Goal: Task Accomplishment & Management: Manage account settings

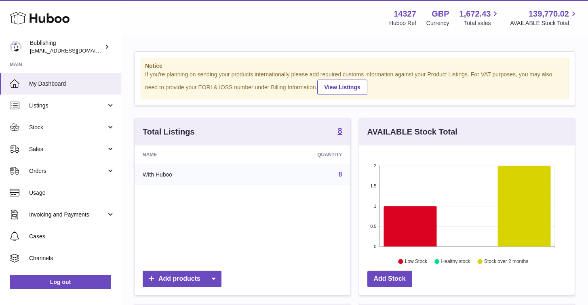
scroll to position [2, 0]
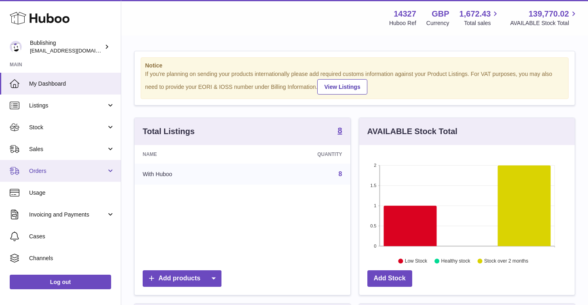
click at [81, 172] on span "Orders" at bounding box center [67, 171] width 77 height 8
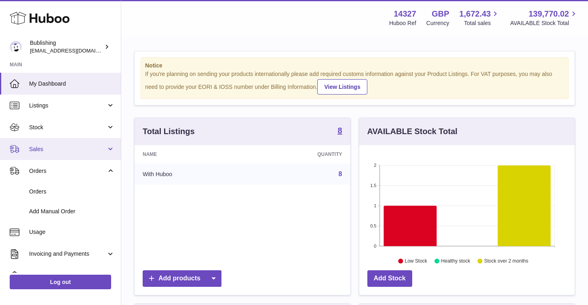
click at [70, 153] on link "Sales" at bounding box center [60, 149] width 121 height 22
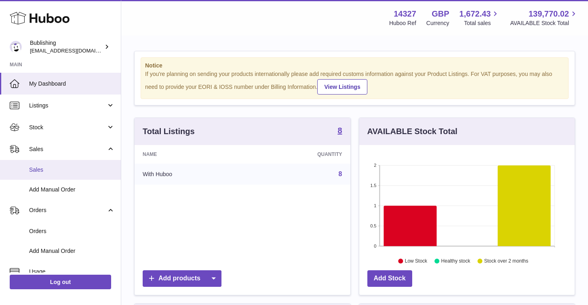
click at [47, 172] on span "Sales" at bounding box center [72, 170] width 86 height 8
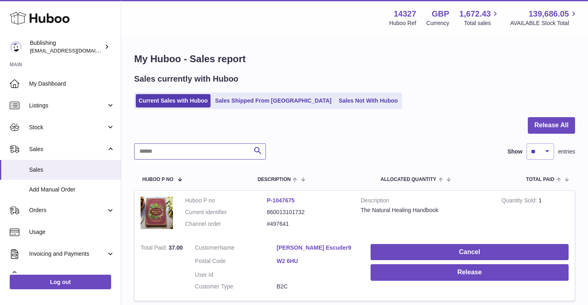
click at [181, 153] on input "text" at bounding box center [200, 151] width 132 height 16
paste input "**********"
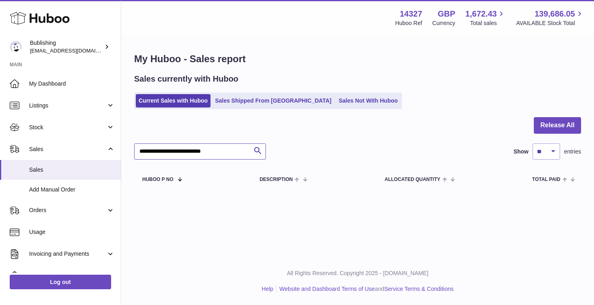
click at [210, 143] on input "**********" at bounding box center [200, 151] width 132 height 16
click at [213, 152] on input "**********" at bounding box center [200, 151] width 132 height 16
paste input "text"
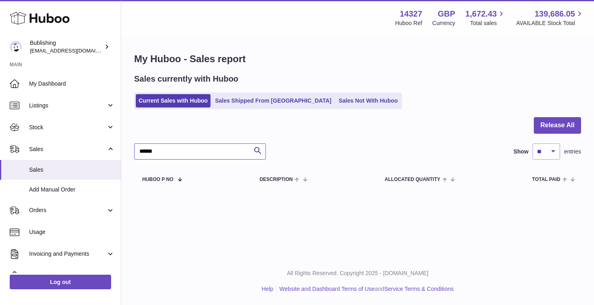
click at [166, 151] on input "******" at bounding box center [200, 151] width 132 height 16
paste input "*"
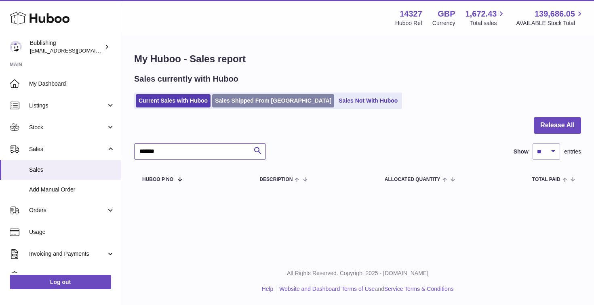
type input "*******"
click at [242, 100] on link "Sales Shipped From Huboo" at bounding box center [273, 100] width 122 height 13
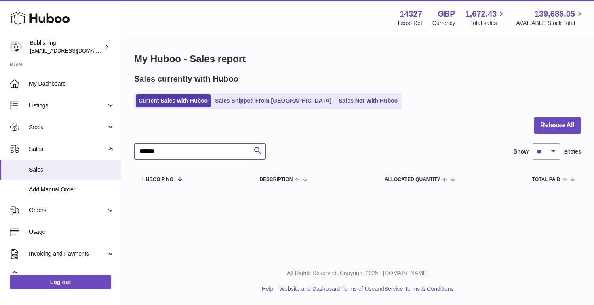
click at [212, 148] on input "*******" at bounding box center [200, 151] width 132 height 16
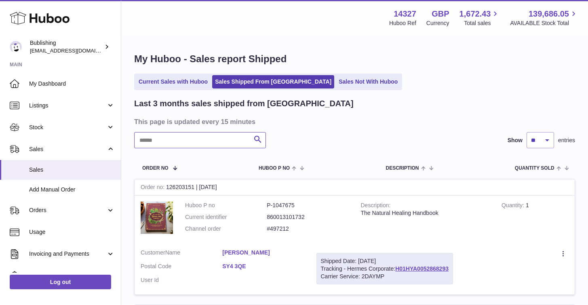
click at [191, 145] on input "text" at bounding box center [200, 140] width 132 height 16
paste input "*******"
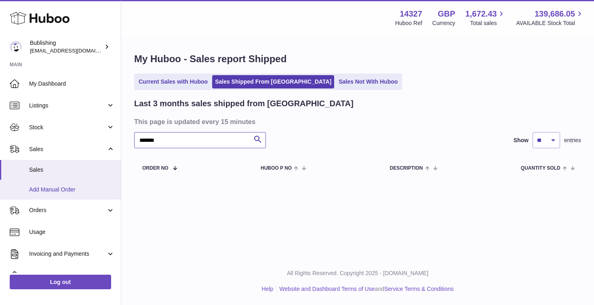
scroll to position [71, 0]
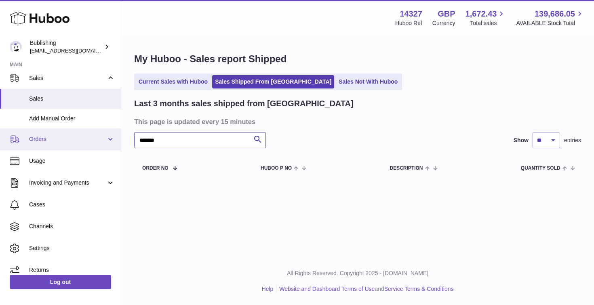
type input "*******"
click at [53, 131] on link "Orders" at bounding box center [60, 139] width 121 height 22
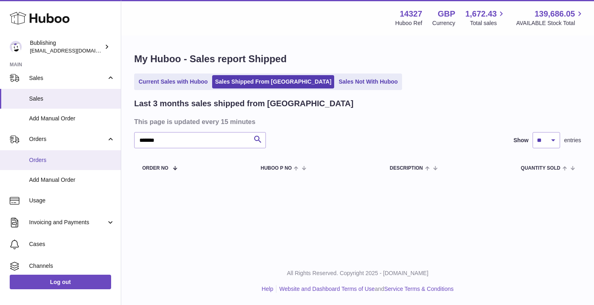
click at [50, 158] on span "Orders" at bounding box center [72, 160] width 86 height 8
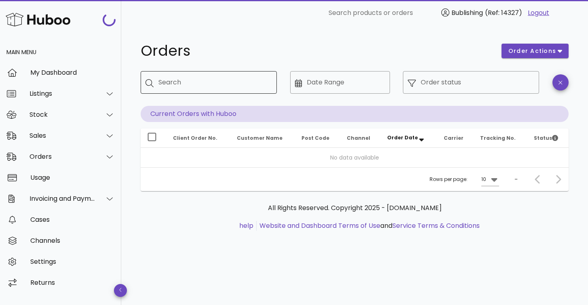
click at [187, 92] on div "Search" at bounding box center [214, 82] width 112 height 23
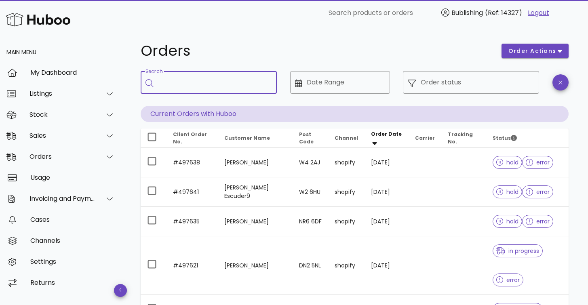
click at [187, 92] on div "Search" at bounding box center [214, 82] width 112 height 23
paste input "*******"
click at [189, 88] on input "*******" at bounding box center [209, 82] width 102 height 13
type input "*******"
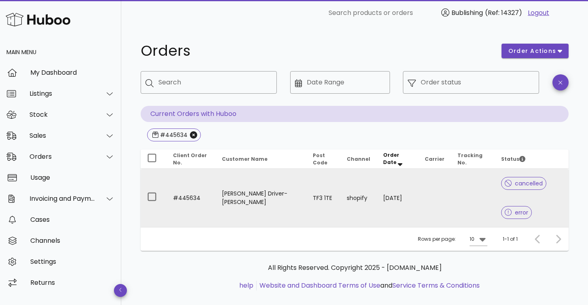
click at [236, 204] on td "Arlene Driver-Williams" at bounding box center [260, 198] width 90 height 58
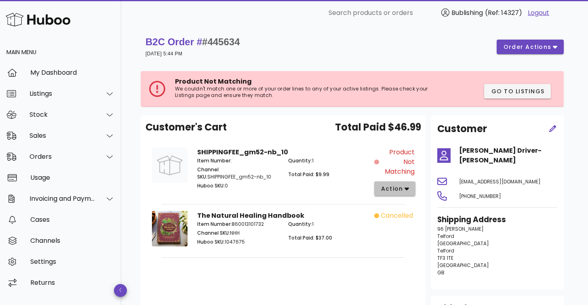
click at [411, 188] on button "action" at bounding box center [395, 188] width 42 height 15
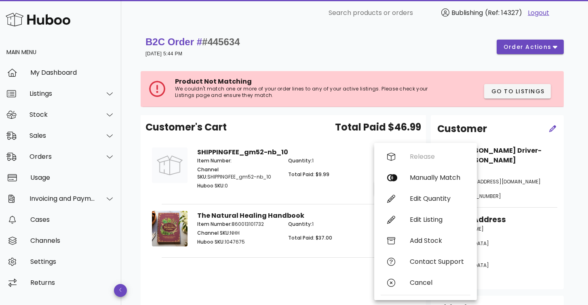
click at [317, 163] on p "Quantity: 1" at bounding box center [328, 160] width 81 height 7
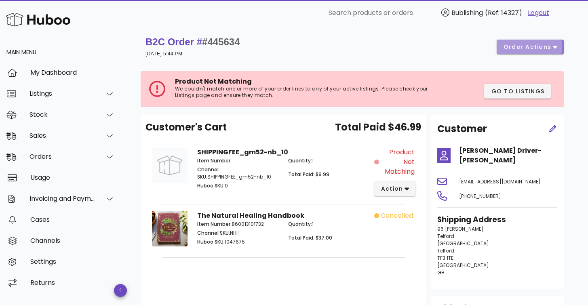
click at [543, 47] on span "order actions" at bounding box center [527, 47] width 48 height 8
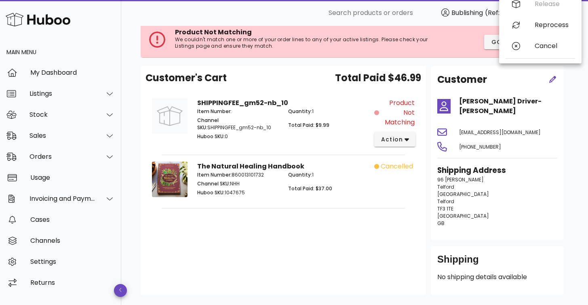
scroll to position [95, 0]
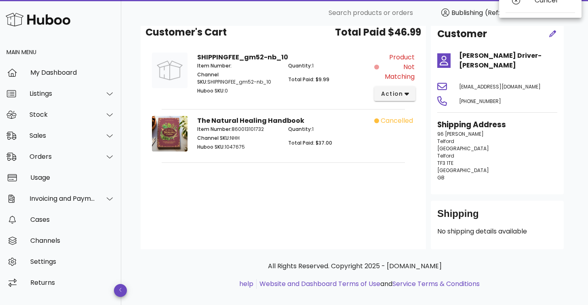
click at [334, 173] on div "Customer's Cart Total Paid $46.99 SHIPPINGFEE_gm52-nb_10 Item Number: Channel S…" at bounding box center [283, 134] width 285 height 229
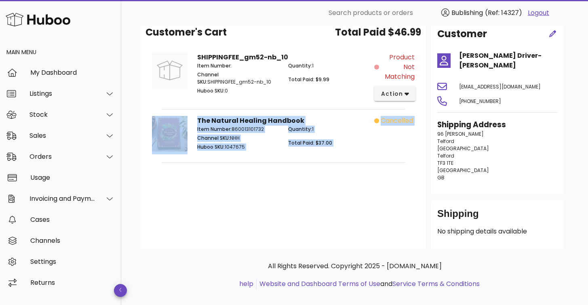
click at [334, 173] on div "Customer's Cart Total Paid $46.99 SHIPPINGFEE_gm52-nb_10 Item Number: Channel S…" at bounding box center [283, 134] width 285 height 229
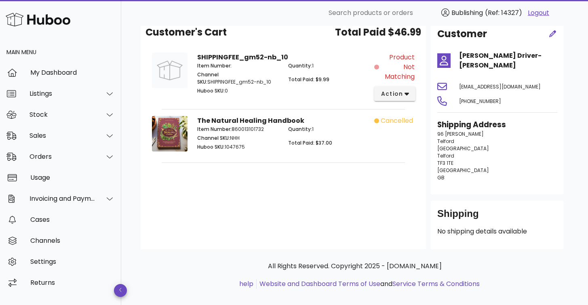
click at [390, 114] on div "cancelled" at bounding box center [396, 135] width 45 height 48
click at [389, 122] on span "cancelled" at bounding box center [397, 121] width 32 height 10
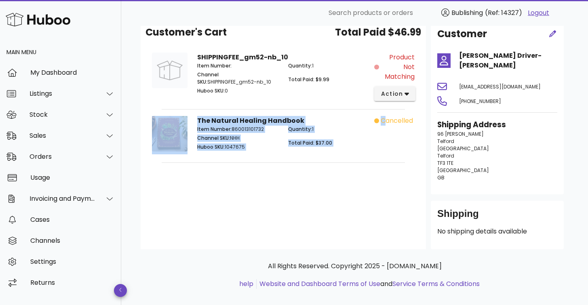
click at [389, 122] on span "cancelled" at bounding box center [397, 121] width 32 height 10
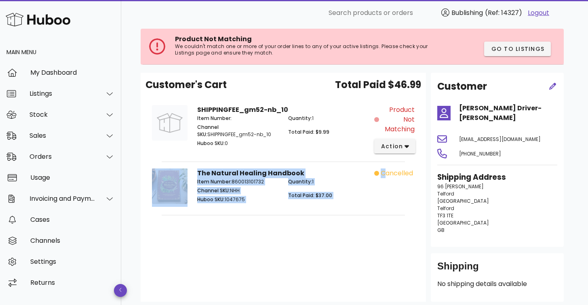
scroll to position [42, 0]
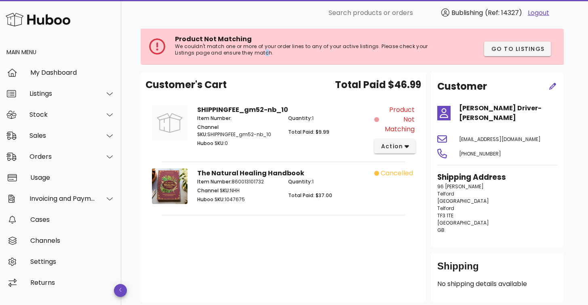
click at [244, 53] on p "We couldn't match one or more of your order lines to any of your active listing…" at bounding box center [309, 49] width 269 height 13
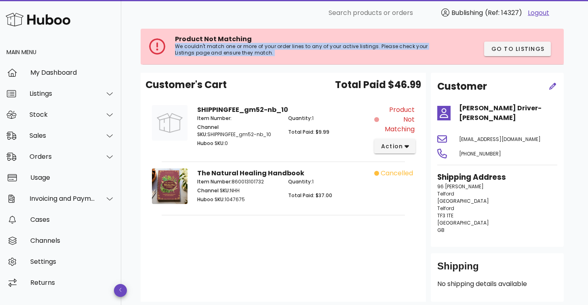
click at [244, 53] on p "We couldn't match one or more of your order lines to any of your active listing…" at bounding box center [309, 49] width 269 height 13
click at [381, 145] on span "action" at bounding box center [392, 146] width 23 height 8
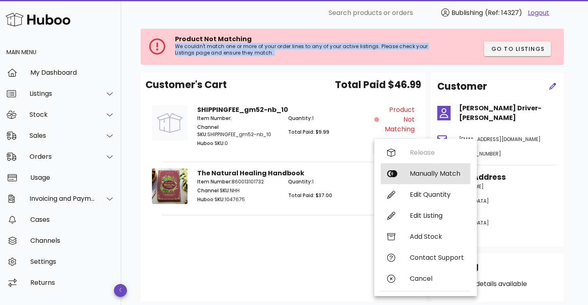
click at [413, 170] on div "Manually Match" at bounding box center [437, 174] width 54 height 8
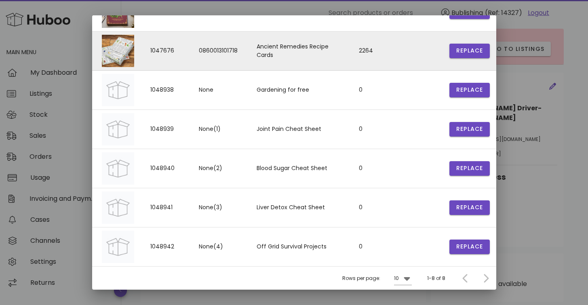
scroll to position [0, 0]
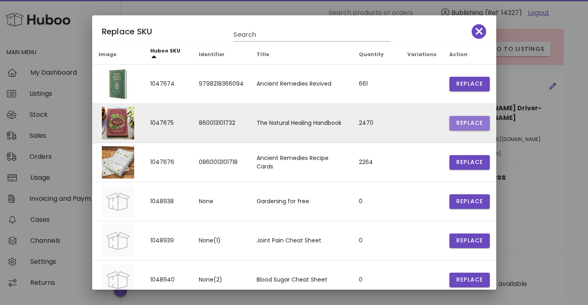
click at [449, 121] on button "Replace" at bounding box center [469, 123] width 40 height 15
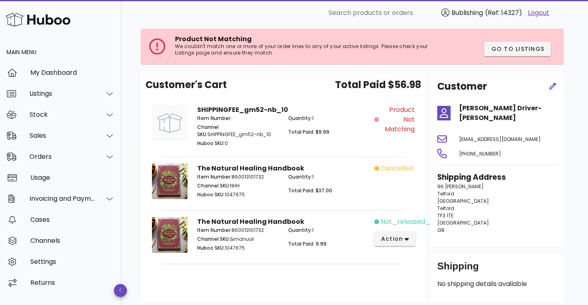
click at [328, 191] on span "Total Paid: $37.00" at bounding box center [310, 190] width 44 height 7
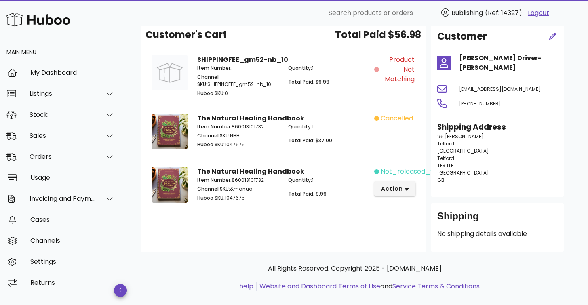
scroll to position [95, 0]
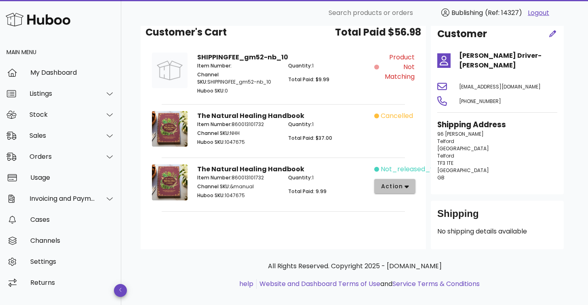
click at [395, 189] on span "action" at bounding box center [392, 186] width 23 height 8
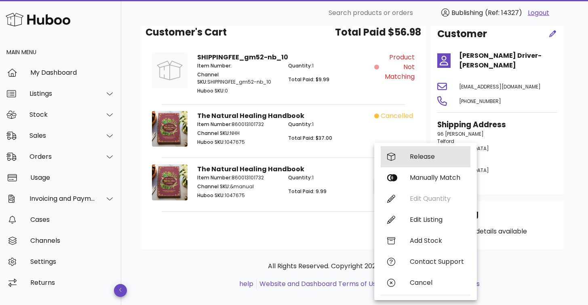
click at [410, 159] on div "Release" at bounding box center [437, 157] width 54 height 8
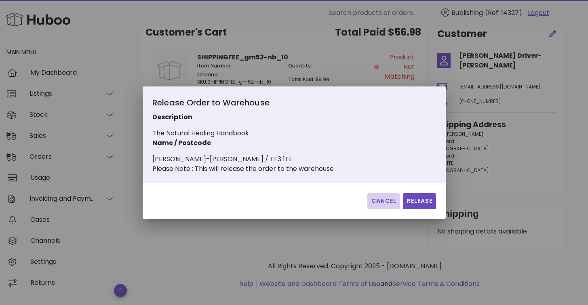
click at [382, 205] on span "Cancel" at bounding box center [383, 201] width 26 height 8
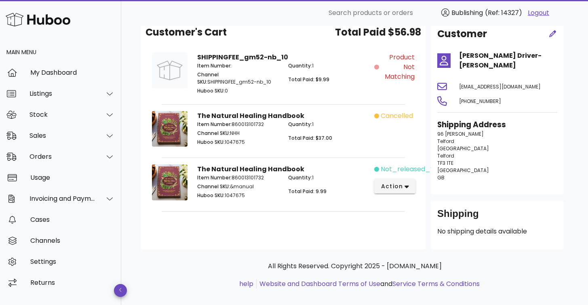
click at [403, 114] on span "cancelled" at bounding box center [397, 116] width 32 height 10
click at [387, 119] on span "cancelled" at bounding box center [397, 116] width 32 height 10
click at [397, 192] on button "action" at bounding box center [395, 186] width 42 height 15
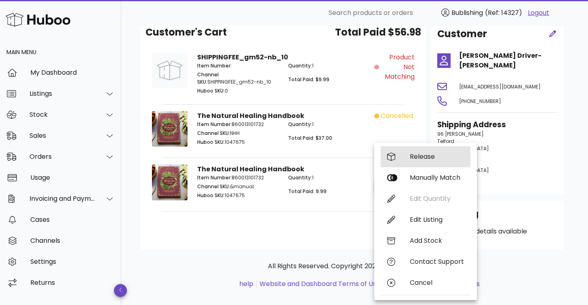
click at [411, 159] on div "Release" at bounding box center [437, 157] width 54 height 8
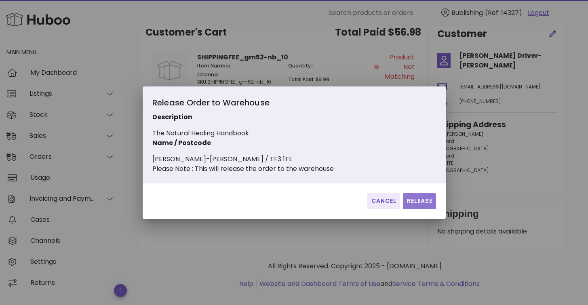
click at [411, 204] on span "Release" at bounding box center [419, 201] width 26 height 8
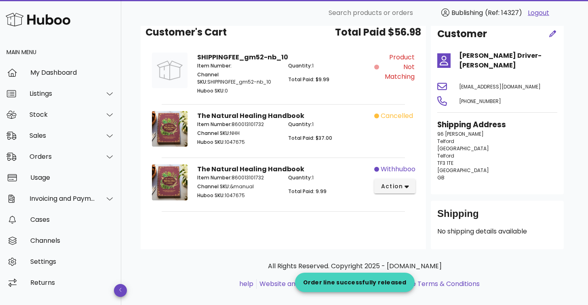
click at [397, 168] on span "withhuboo" at bounding box center [398, 169] width 35 height 10
click at [388, 110] on div "cancelled" at bounding box center [396, 130] width 45 height 48
click at [388, 120] on span "cancelled" at bounding box center [397, 116] width 32 height 10
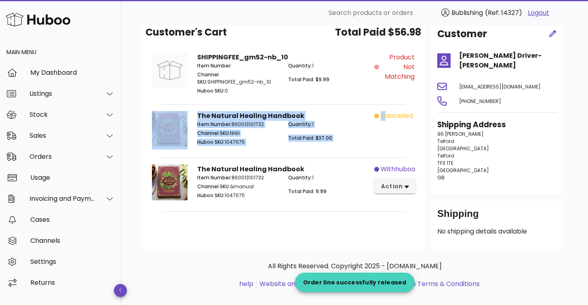
click at [388, 120] on span "cancelled" at bounding box center [397, 116] width 32 height 10
click at [400, 183] on span "action" at bounding box center [392, 186] width 23 height 8
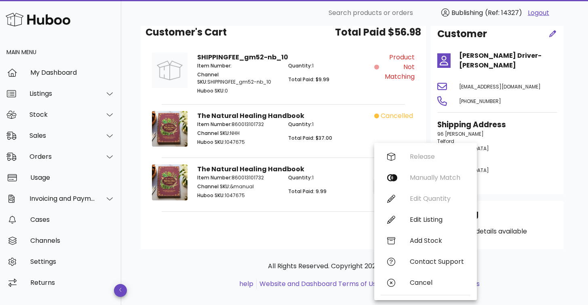
click at [334, 202] on div "Quantity: 1 Total Paid: 9.99" at bounding box center [328, 187] width 91 height 37
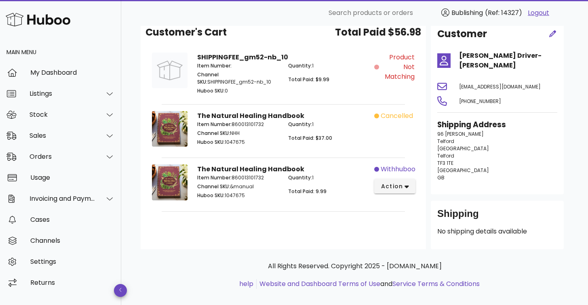
click at [333, 124] on p "Quantity: 1" at bounding box center [328, 124] width 81 height 7
click at [290, 130] on div "Quantity: 1 Total Paid: $37.00" at bounding box center [328, 134] width 91 height 37
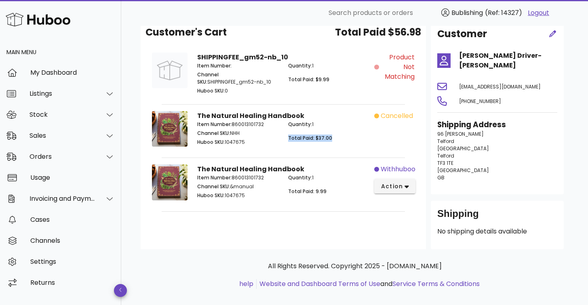
click at [290, 130] on div "Quantity: 1 Total Paid: $37.00" at bounding box center [328, 134] width 91 height 37
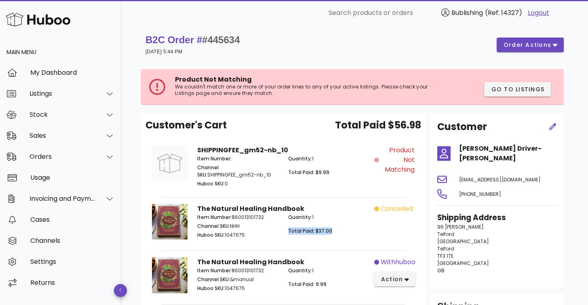
scroll to position [0, 0]
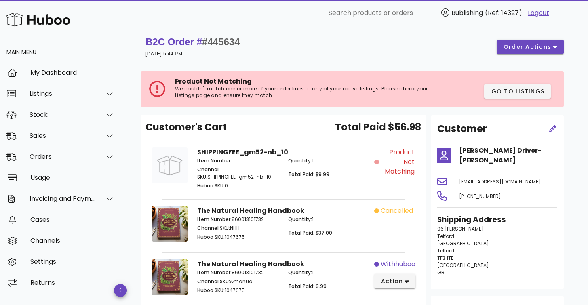
click at [404, 149] on span "Product Not Matching" at bounding box center [398, 161] width 34 height 29
click at [385, 162] on span "Product Not Matching" at bounding box center [398, 161] width 34 height 29
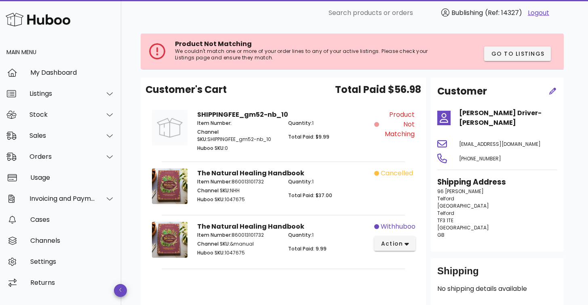
scroll to position [77, 0]
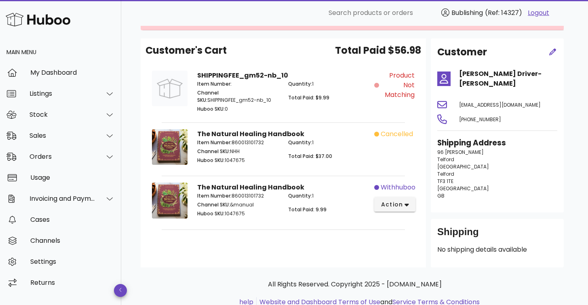
click at [384, 118] on div "Product Not Matching" at bounding box center [396, 92] width 45 height 53
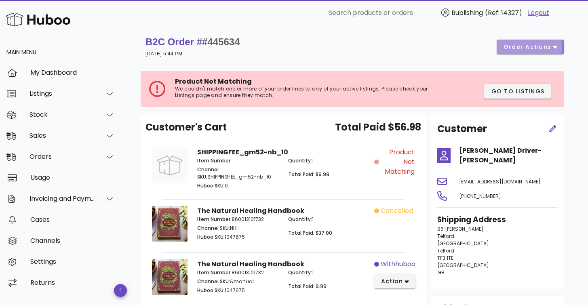
click at [538, 50] on span "order actions" at bounding box center [527, 47] width 48 height 8
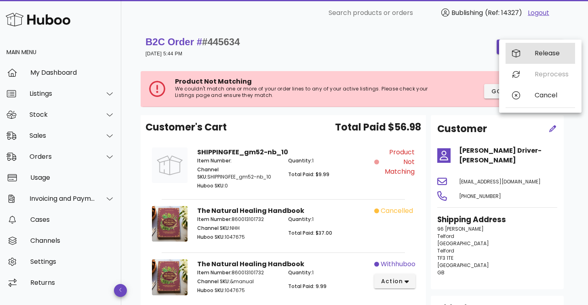
click at [533, 56] on div "Release" at bounding box center [539, 53] width 69 height 21
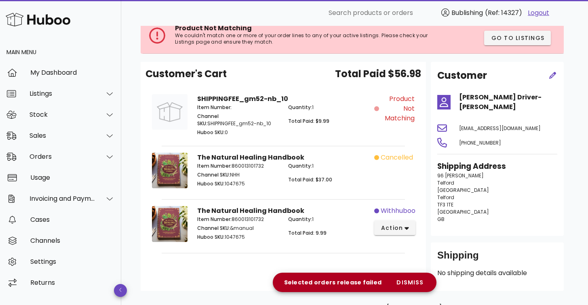
scroll to position [55, 0]
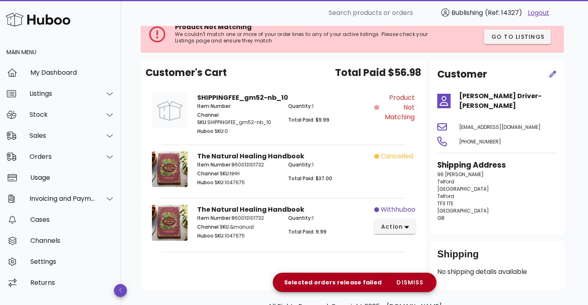
click at [280, 179] on div "Item Number: 860013101732 Channel SKU: NHH Huboo SKU: 1047675" at bounding box center [237, 174] width 91 height 37
click at [387, 223] on span "action" at bounding box center [392, 227] width 23 height 8
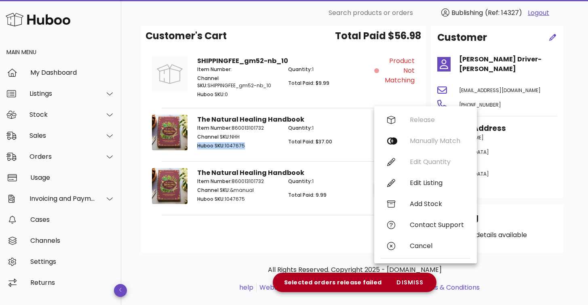
scroll to position [95, 0]
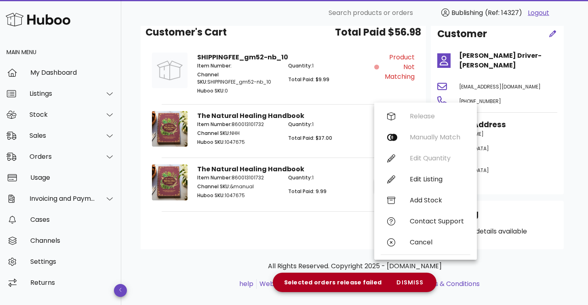
click at [289, 192] on span "Total Paid: 9.99" at bounding box center [307, 191] width 38 height 7
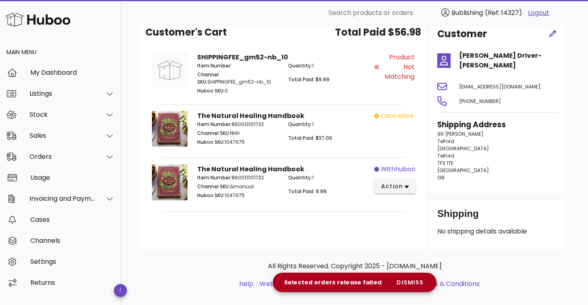
click at [326, 185] on div "Quantity: 1 Total Paid: 9.99" at bounding box center [328, 187] width 91 height 37
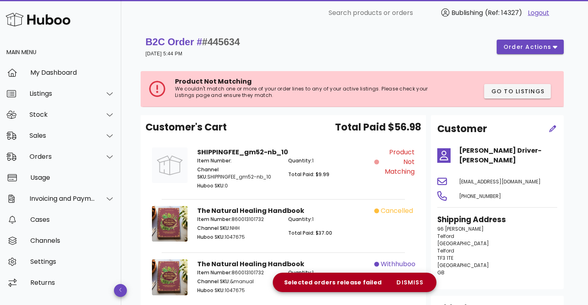
click at [309, 162] on span "Quantity:" at bounding box center [300, 160] width 24 height 7
click at [399, 166] on span "Product Not Matching" at bounding box center [398, 161] width 34 height 29
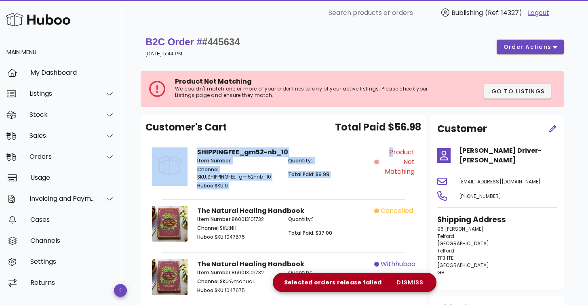
click at [399, 166] on span "Product Not Matching" at bounding box center [398, 161] width 34 height 29
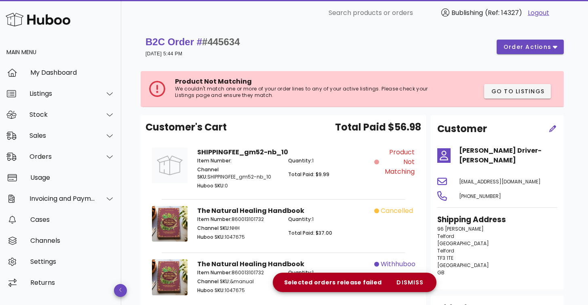
click at [200, 158] on span "Item Number:" at bounding box center [214, 160] width 34 height 7
click at [181, 193] on div at bounding box center [169, 169] width 45 height 53
click at [176, 224] on img at bounding box center [170, 224] width 36 height 36
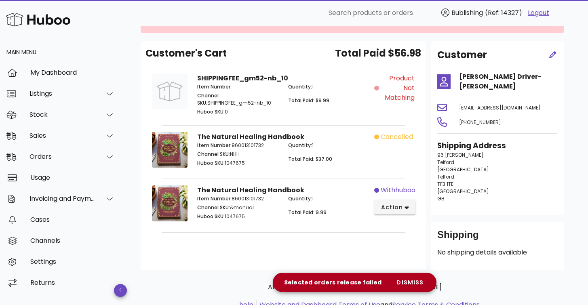
click at [380, 196] on div "withhuboo action" at bounding box center [396, 205] width 45 height 48
click at [385, 221] on div "withhuboo action" at bounding box center [396, 205] width 45 height 48
click at [386, 213] on button "action" at bounding box center [395, 207] width 42 height 15
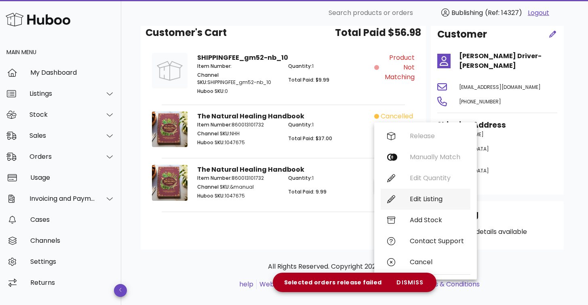
scroll to position [95, 0]
click at [415, 175] on div "Release Manually Match Edit Quantity Edit Listing Add Stock Contact Support Can…" at bounding box center [426, 200] width 90 height 151
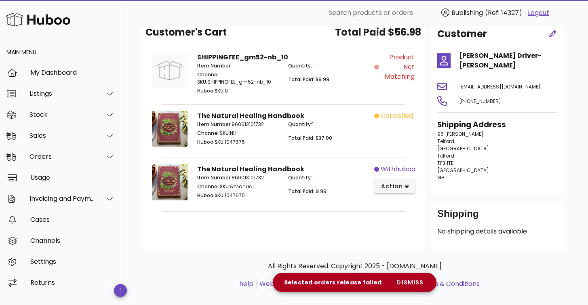
click at [535, 249] on div "All Rights Reserved. Copyright 2025 - huboo.co.uk help Website and Dashboard Te…" at bounding box center [355, 279] width 428 height 61
click at [381, 185] on span "action" at bounding box center [392, 186] width 23 height 8
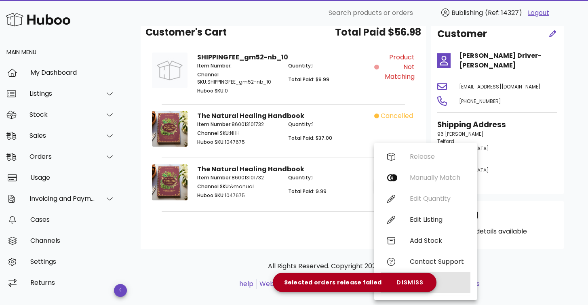
click at [446, 283] on div "Cancel" at bounding box center [437, 283] width 54 height 8
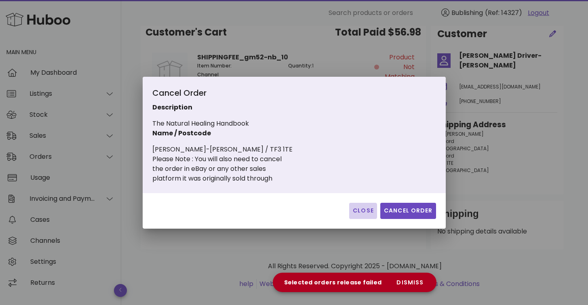
click at [361, 209] on span "Close" at bounding box center [362, 210] width 21 height 8
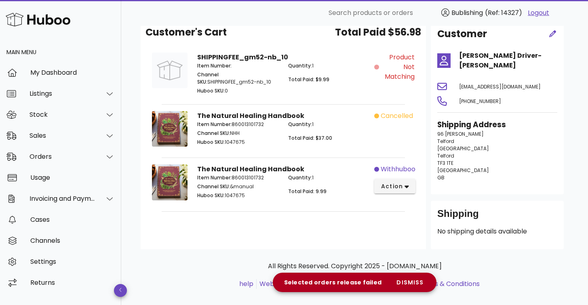
click at [282, 182] on div "Item Number: 860013101732 Channel SKU: &manual Huboo SKU: 1047675" at bounding box center [237, 187] width 91 height 37
click at [241, 184] on p "Channel SKU: &manual" at bounding box center [237, 186] width 81 height 7
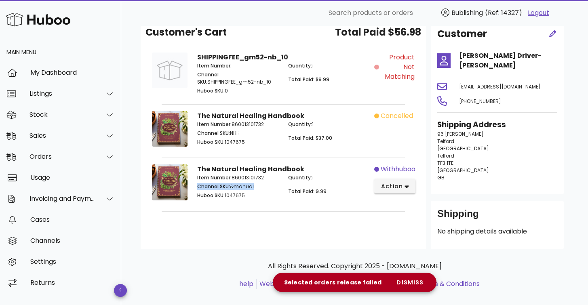
click at [241, 184] on p "Channel SKU: &manual" at bounding box center [237, 186] width 81 height 7
click at [236, 196] on p "Huboo SKU: 1047675" at bounding box center [237, 195] width 81 height 7
click at [246, 185] on p "Channel SKU: &manual" at bounding box center [237, 186] width 81 height 7
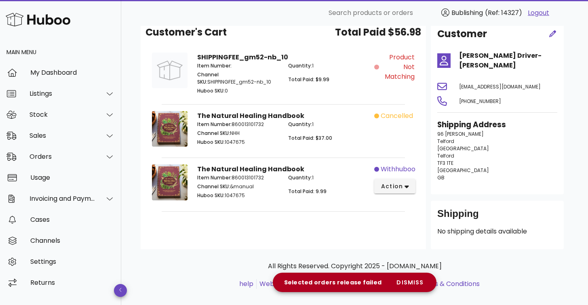
click at [246, 185] on p "Channel SKU: &manual" at bounding box center [237, 186] width 81 height 7
click at [252, 194] on p "Huboo SKU: 1047675" at bounding box center [237, 195] width 81 height 7
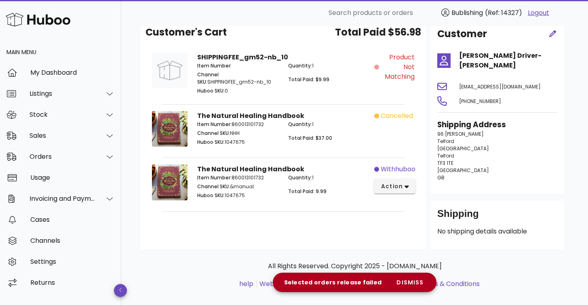
click at [294, 196] on div "Quantity: 1 Total Paid: 9.99" at bounding box center [328, 187] width 91 height 37
click at [295, 193] on span "Total Paid: 9.99" at bounding box center [307, 191] width 38 height 7
click at [316, 194] on span "Total Paid: 9.99" at bounding box center [307, 191] width 38 height 7
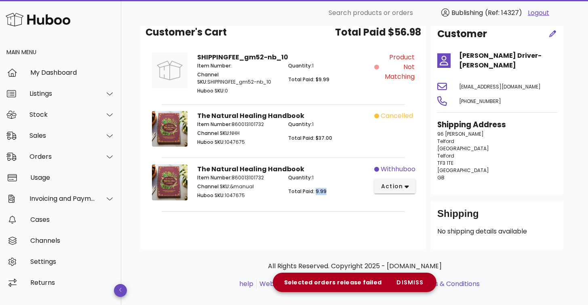
click at [316, 194] on span "Total Paid: 9.99" at bounding box center [307, 191] width 38 height 7
click at [392, 184] on span "action" at bounding box center [392, 186] width 23 height 8
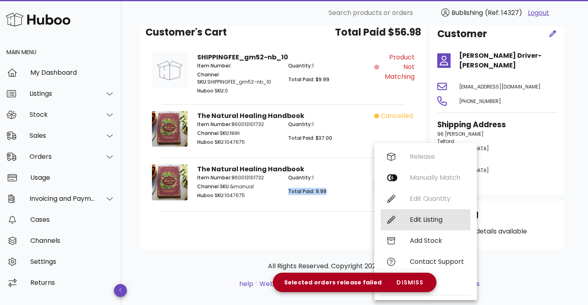
click at [427, 219] on div "Edit Listing" at bounding box center [437, 220] width 54 height 8
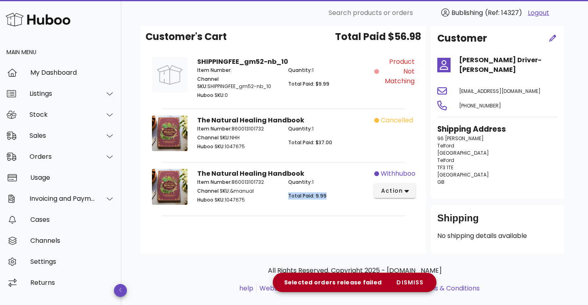
scroll to position [0, 0]
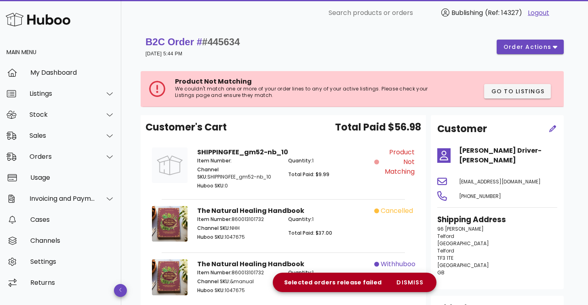
click at [358, 90] on p "We couldn't match one or more of your order lines to any of your active listing…" at bounding box center [309, 92] width 269 height 13
click at [504, 95] on span "Go to Listings" at bounding box center [517, 91] width 54 height 8
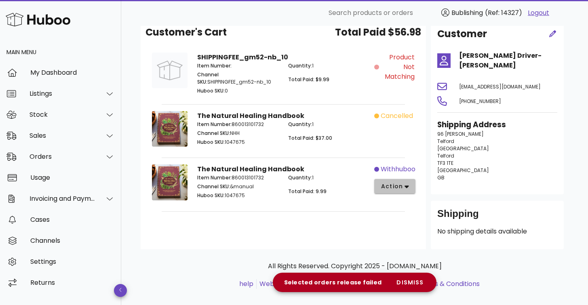
click at [395, 185] on span "action" at bounding box center [392, 186] width 23 height 8
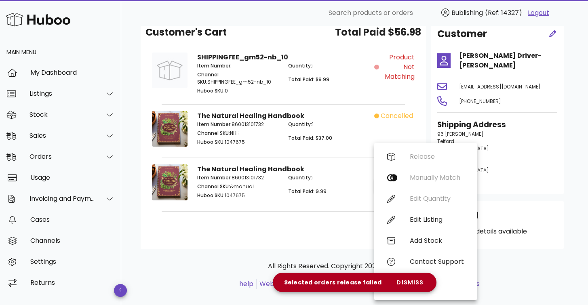
scroll to position [0, 0]
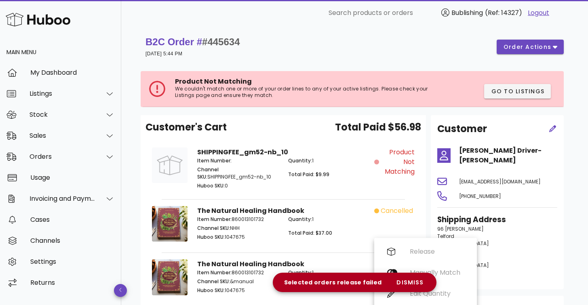
click at [530, 37] on div "B2C Order # #445634 15 September 2025 at 5:44 PM order actions" at bounding box center [354, 47] width 418 height 23
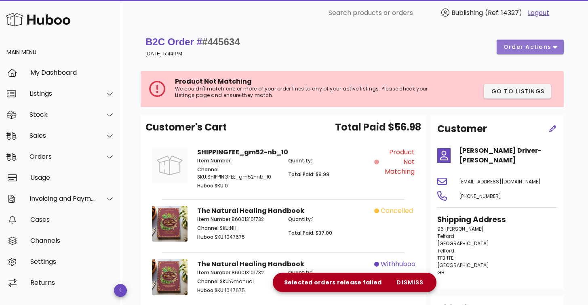
click at [529, 42] on button "order actions" at bounding box center [529, 47] width 67 height 15
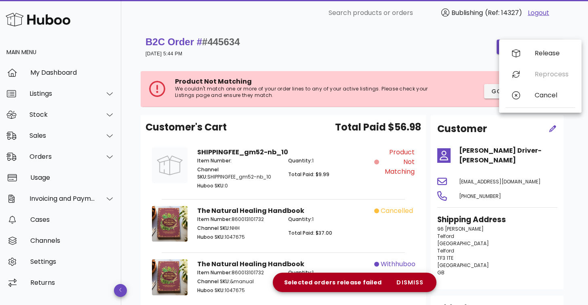
click at [580, 159] on div "B2C Order # #445634 15 September 2025 at 5:44 PM order actions Product Not Matc…" at bounding box center [354, 218] width 467 height 384
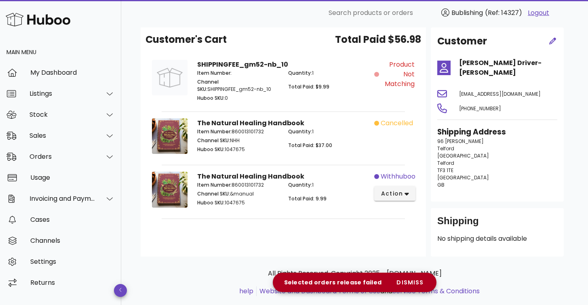
scroll to position [95, 0]
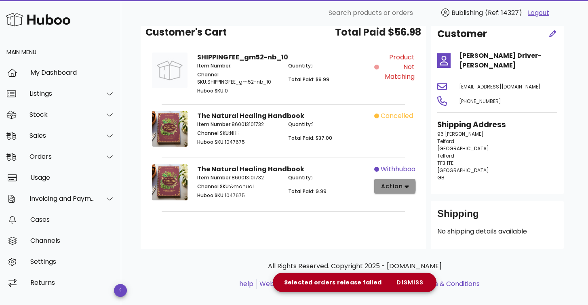
click at [410, 188] on button "action" at bounding box center [395, 186] width 42 height 15
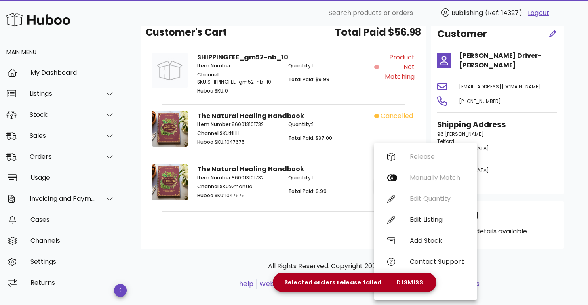
click at [554, 181] on div "Shipping Address 96 Burnside Telford England Telford TF3 1TE United Kingdom GB" at bounding box center [497, 153] width 130 height 78
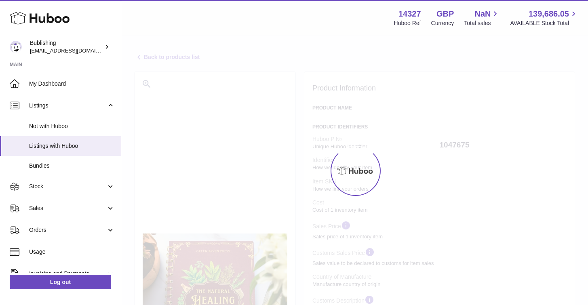
select select
select select "****"
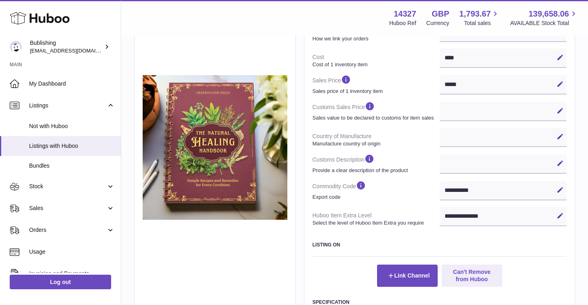
scroll to position [357, 0]
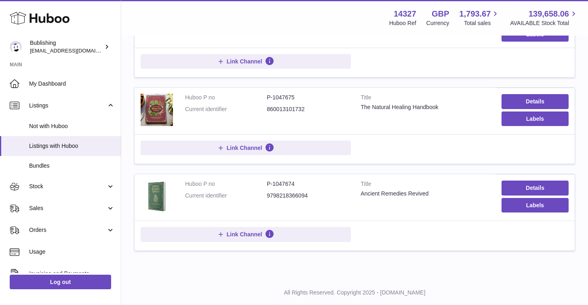
scroll to position [591, 0]
